Goal: Check status: Check status

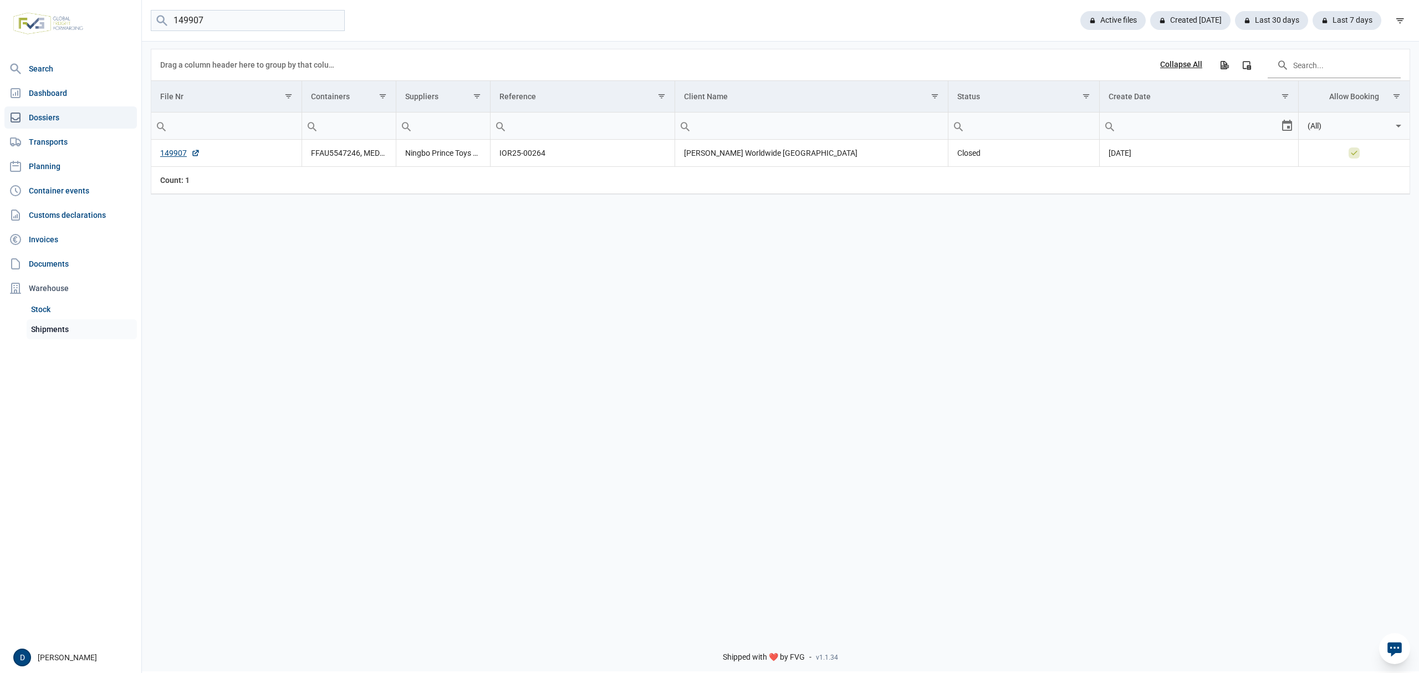
click at [49, 327] on link "Shipments" at bounding box center [82, 329] width 110 height 20
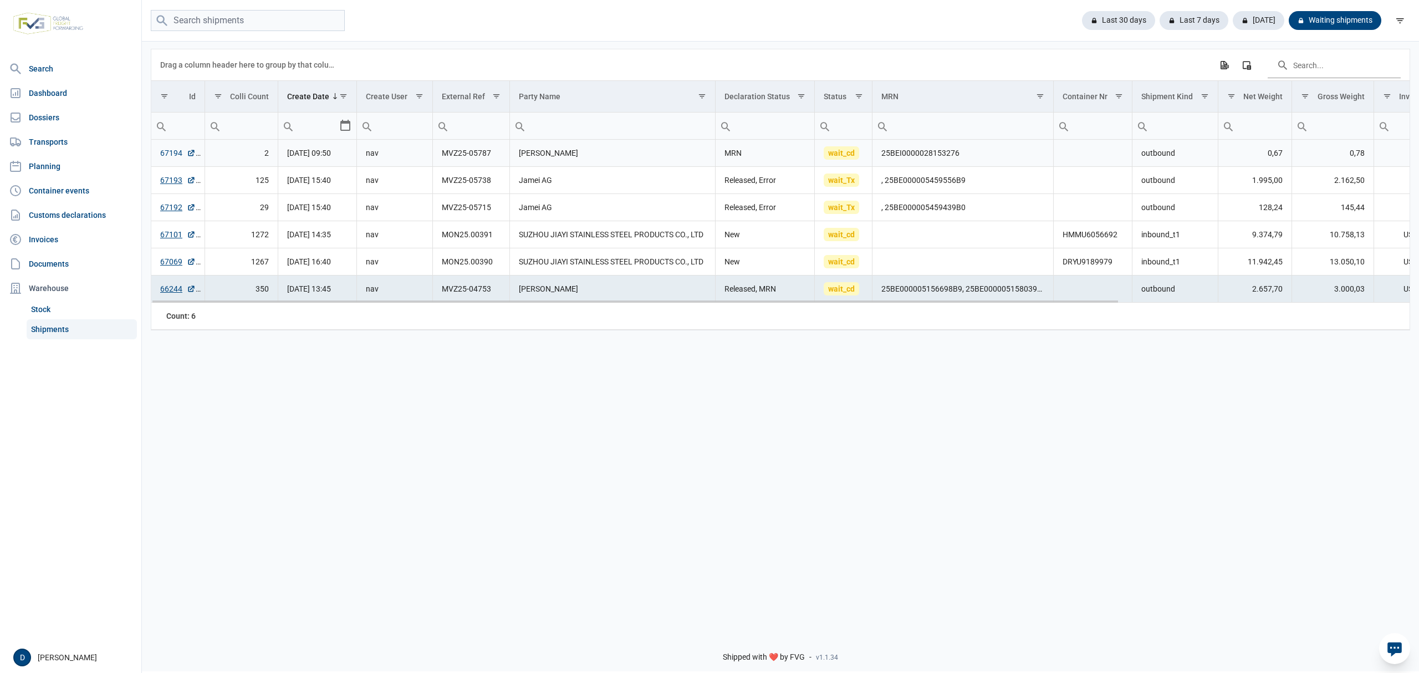
click at [166, 151] on link "67194" at bounding box center [177, 152] width 35 height 11
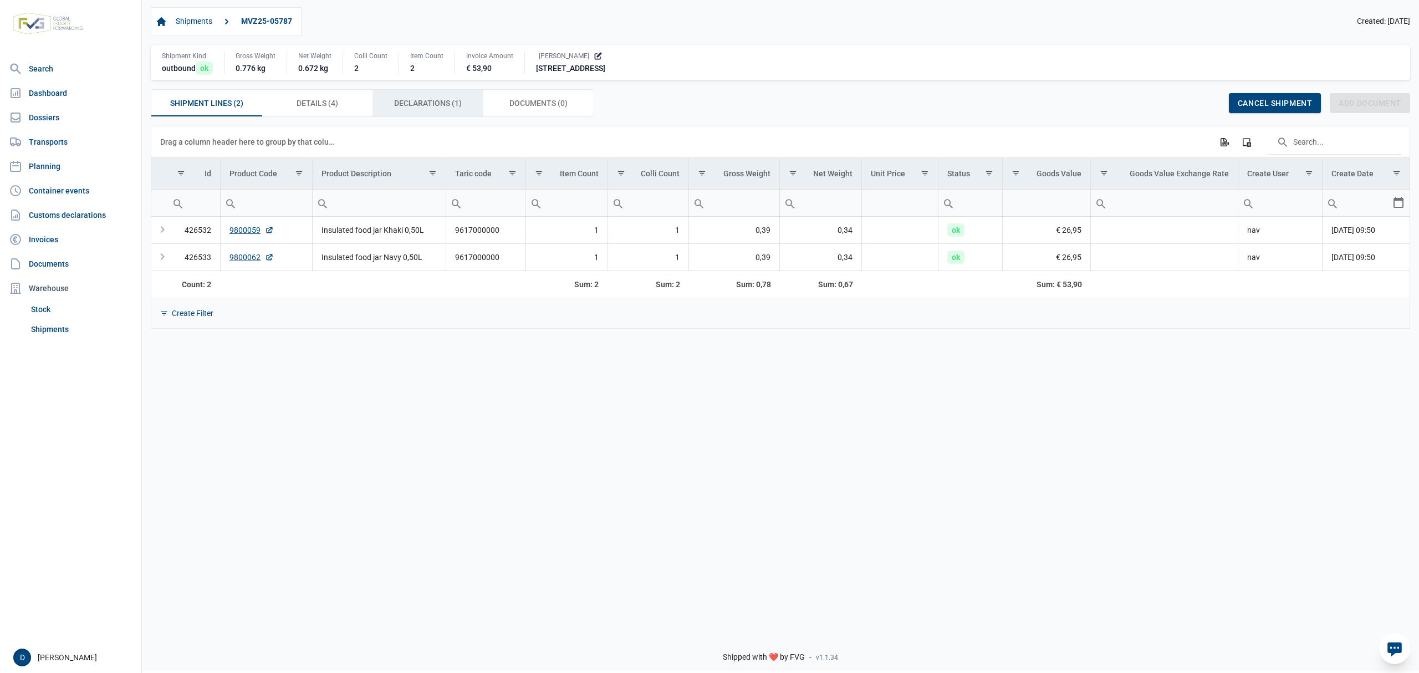
click at [427, 100] on span "Declarations (1) Declarations (1)" at bounding box center [428, 102] width 68 height 13
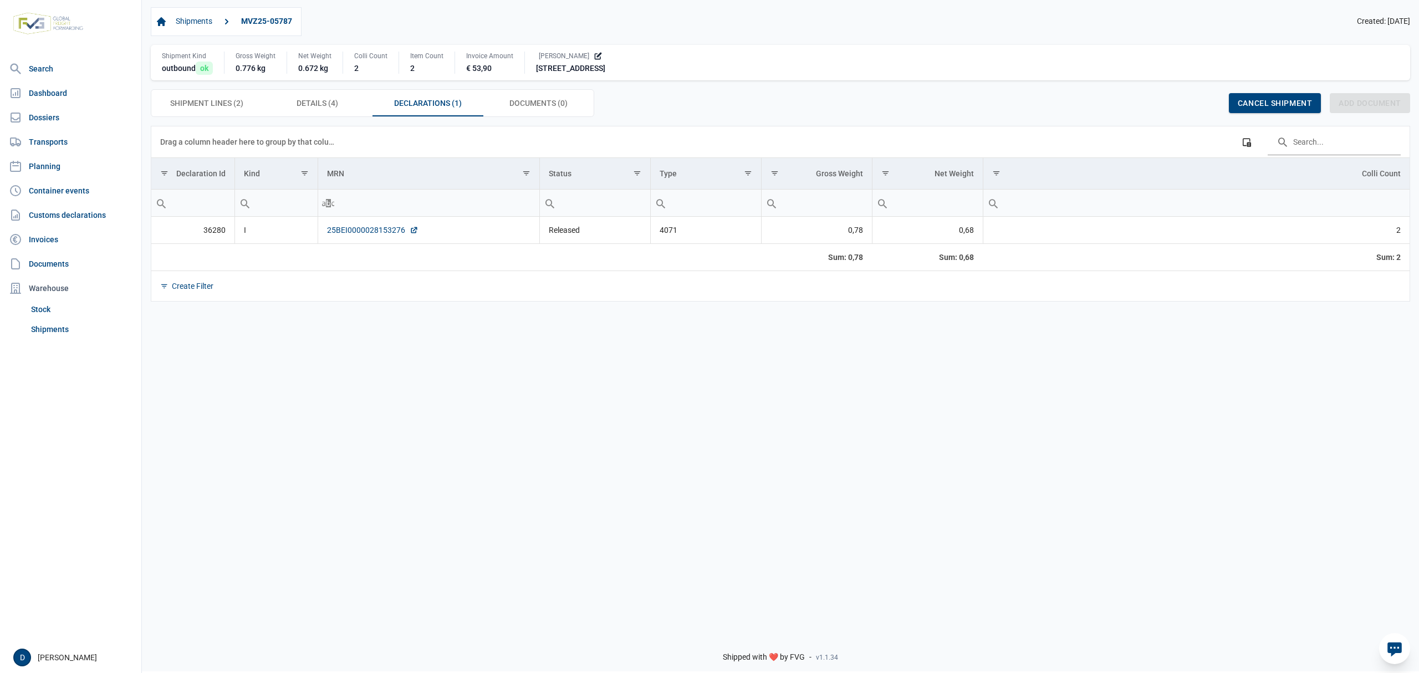
click at [369, 230] on link "25BEI0000028153276" at bounding box center [372, 230] width 91 height 11
